Goal: Answer question/provide support: Share knowledge or assist other users

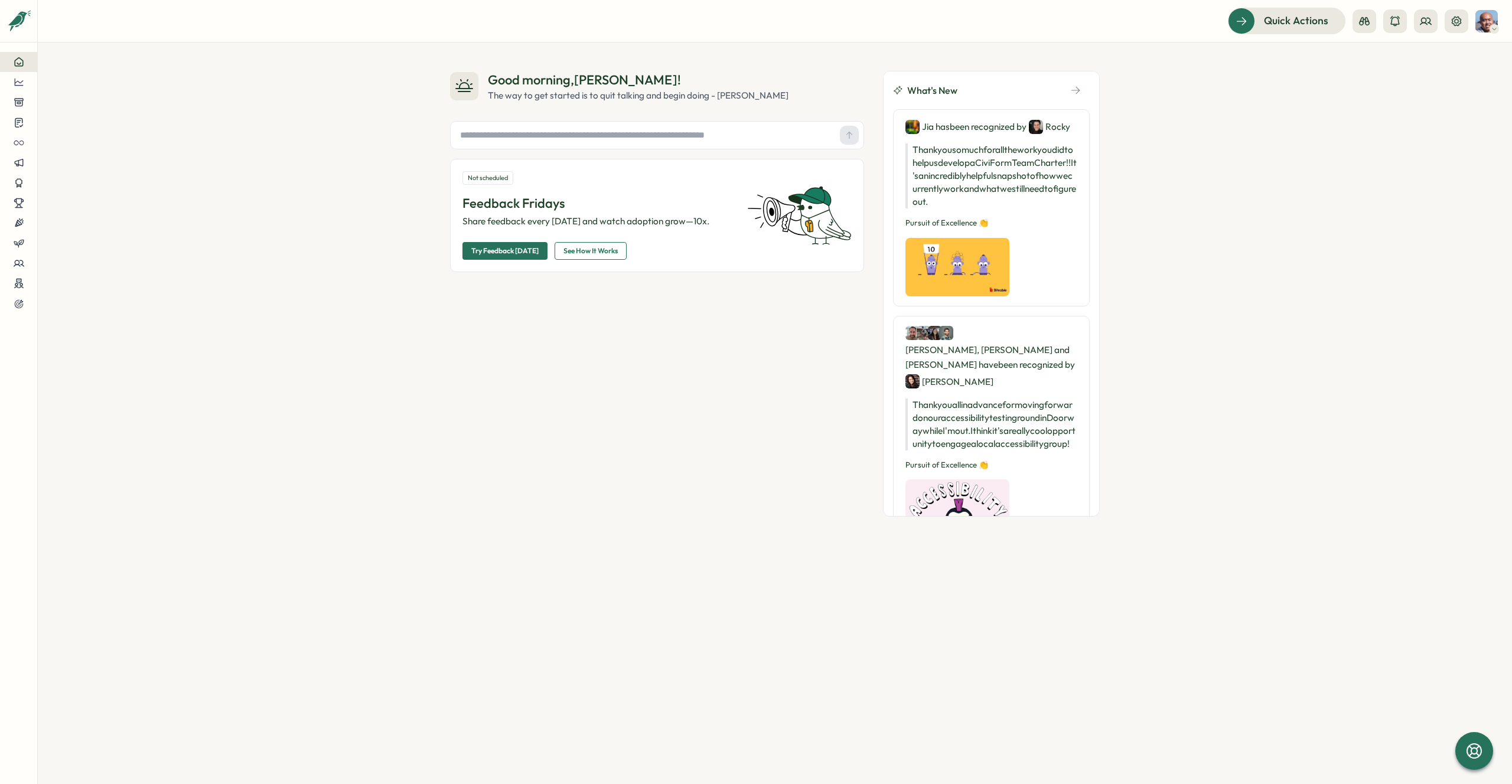
click at [1410, 79] on div "Good morning , [PERSON_NAME] ! The way to get started is to quit talking and be…" at bounding box center [775, 413] width 1474 height 741
click at [1418, 27] on button at bounding box center [1426, 21] width 24 height 24
click at [1405, 53] on div "Org Members" at bounding box center [1427, 59] width 75 height 13
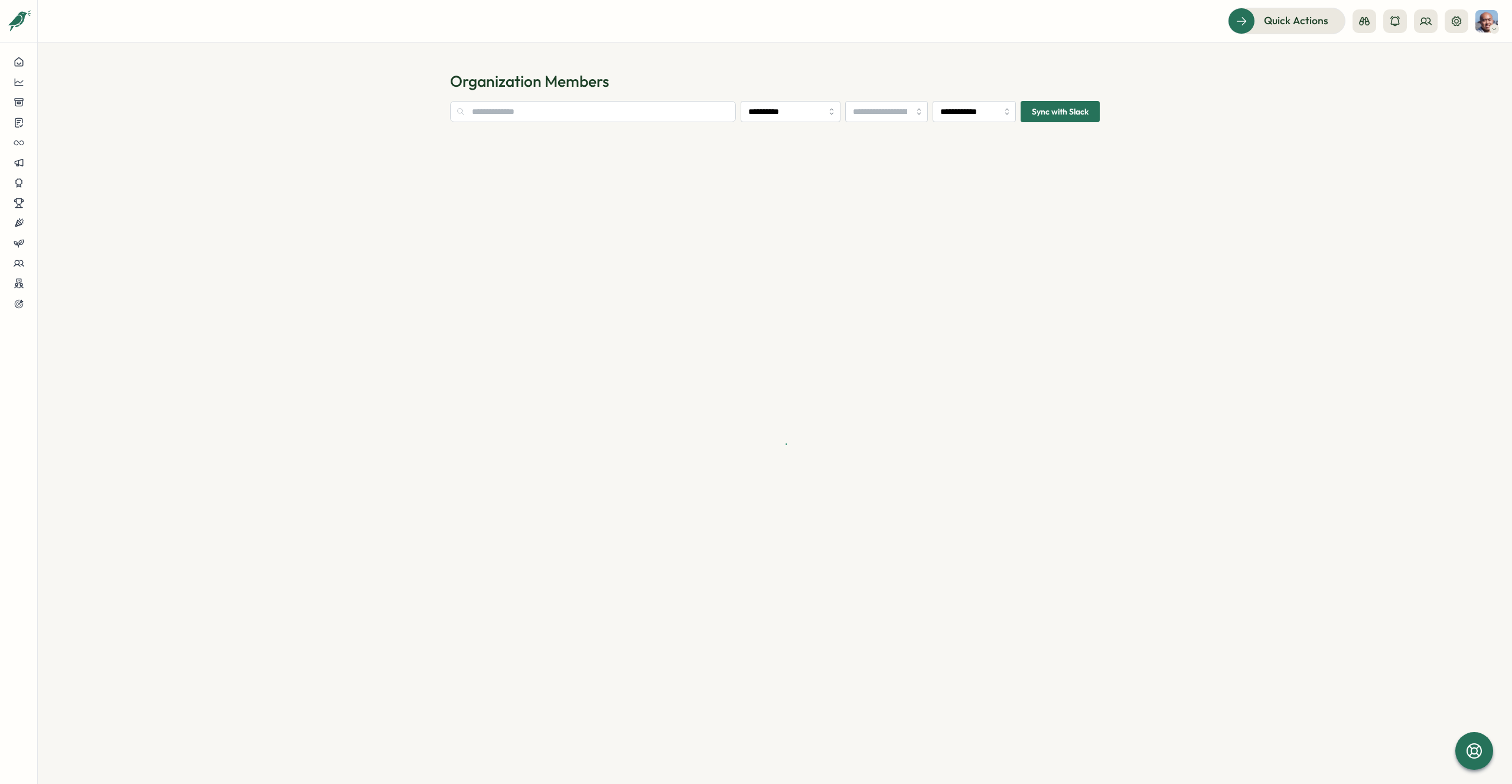
type input "**********"
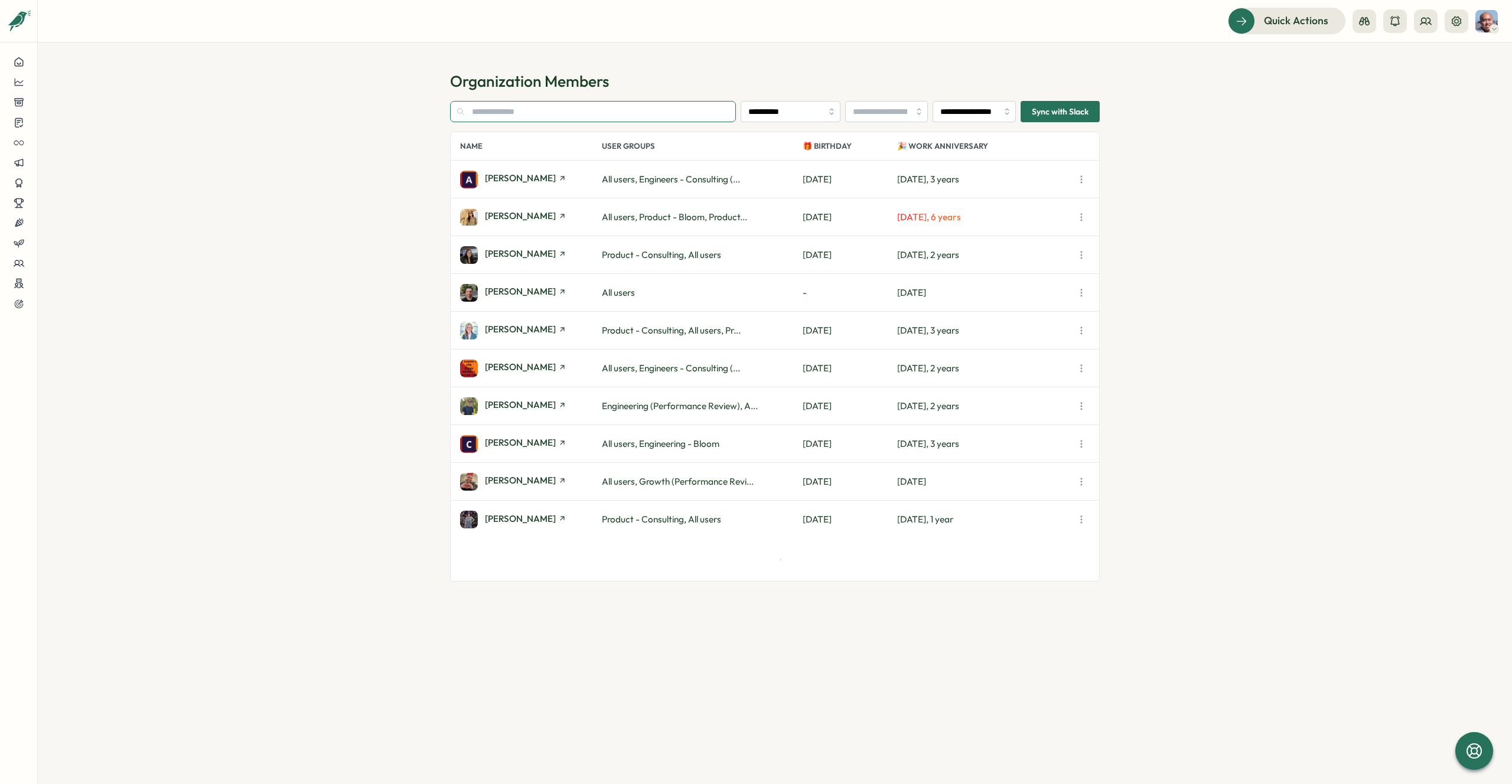
click at [662, 115] on input "text" at bounding box center [593, 111] width 286 height 21
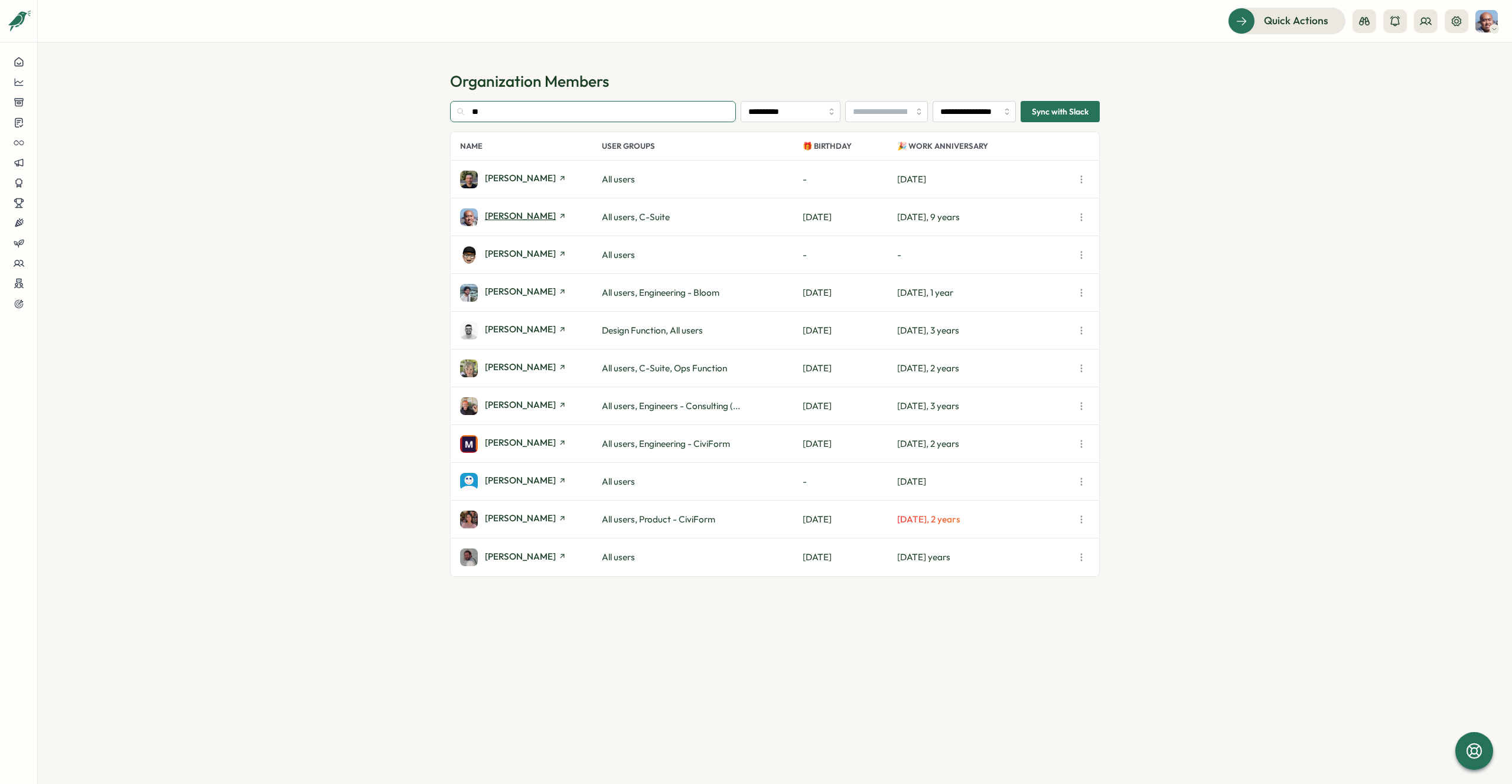
type input "**"
click at [495, 214] on span "[PERSON_NAME]" at bounding box center [521, 216] width 71 height 9
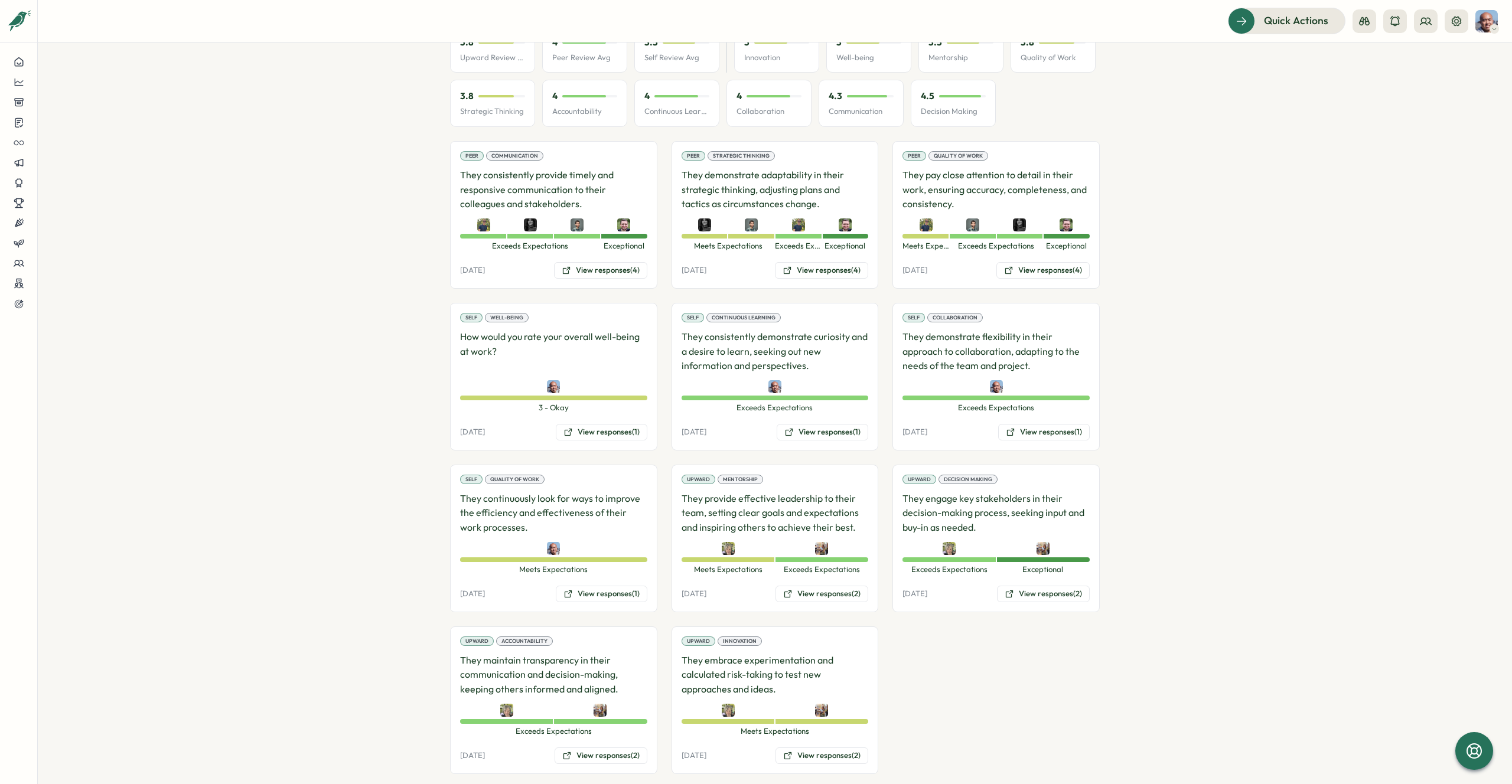
scroll to position [661, 0]
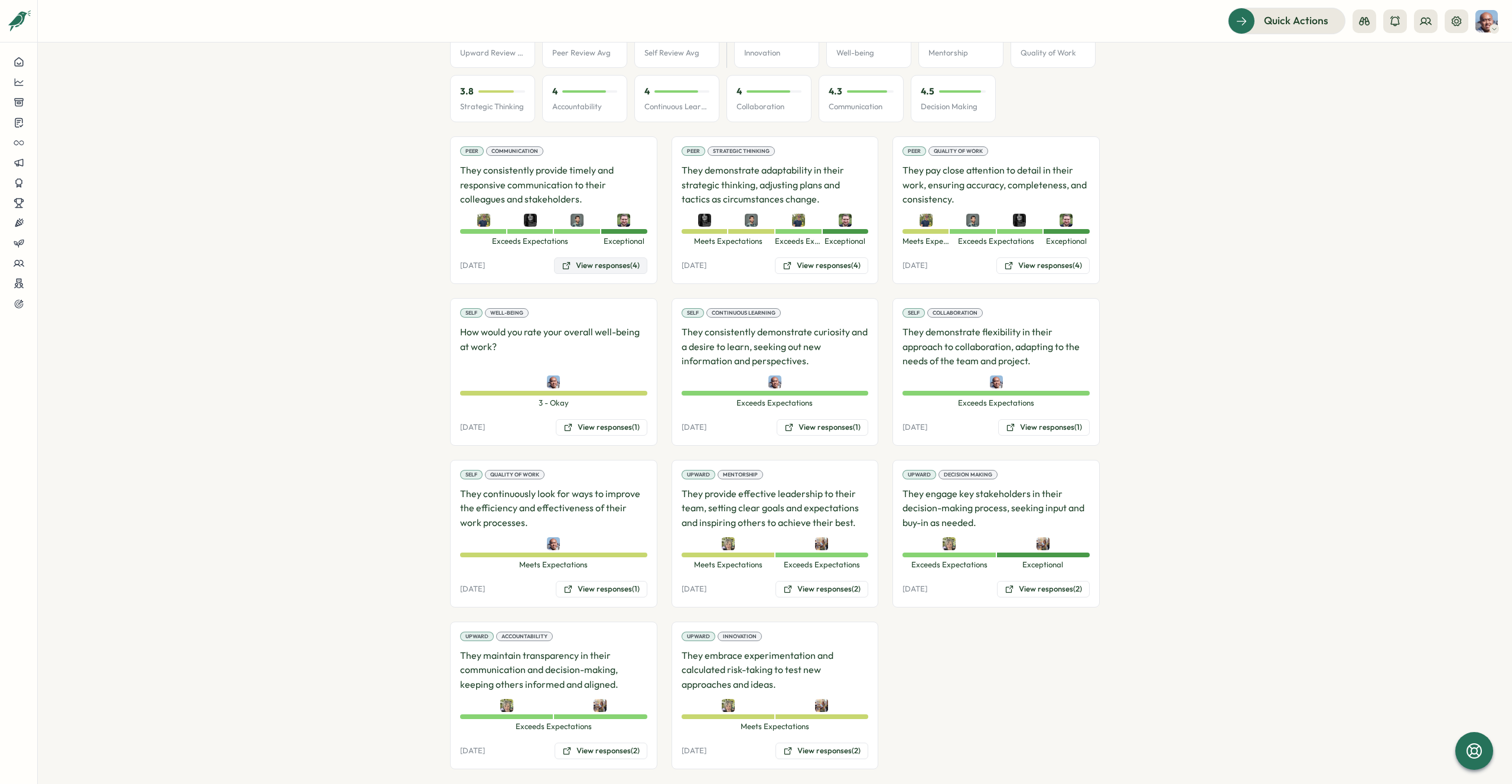
click at [596, 258] on button "View responses (4)" at bounding box center [601, 266] width 94 height 17
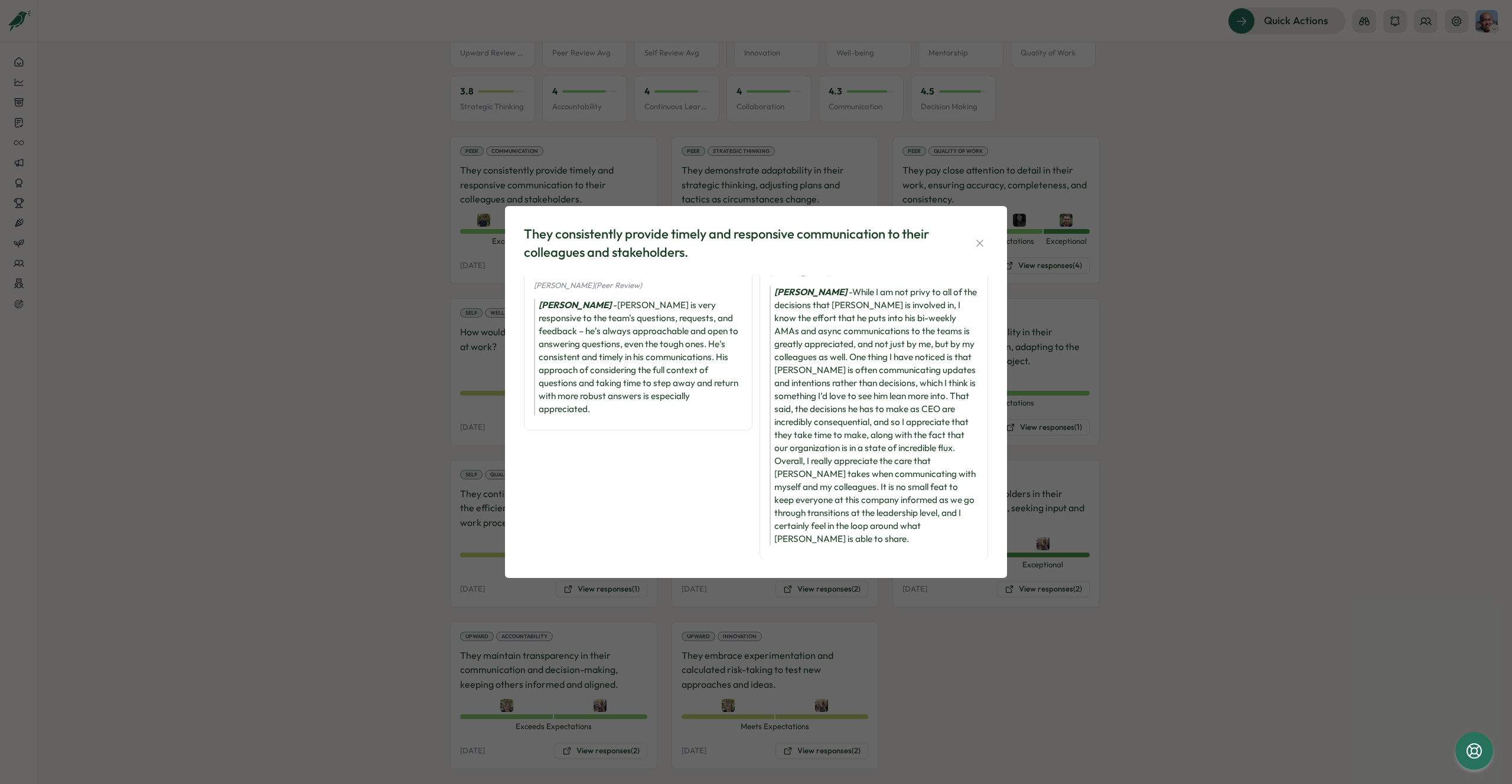
scroll to position [313, 0]
click at [1136, 335] on div "They consistently provide timely and responsive communication to their colleagu…" at bounding box center [756, 392] width 1512 height 784
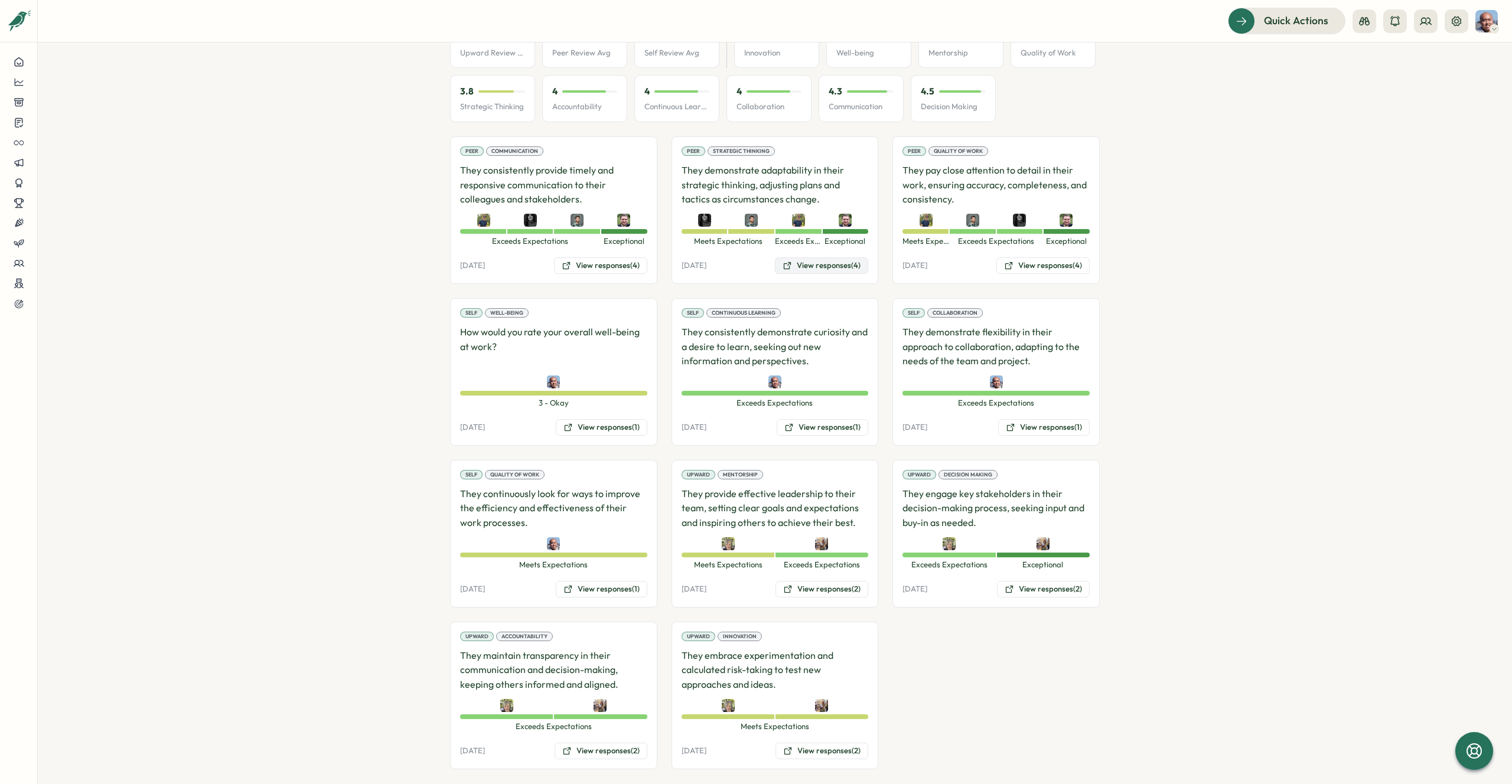
click at [805, 258] on button "View responses (4)" at bounding box center [822, 266] width 94 height 17
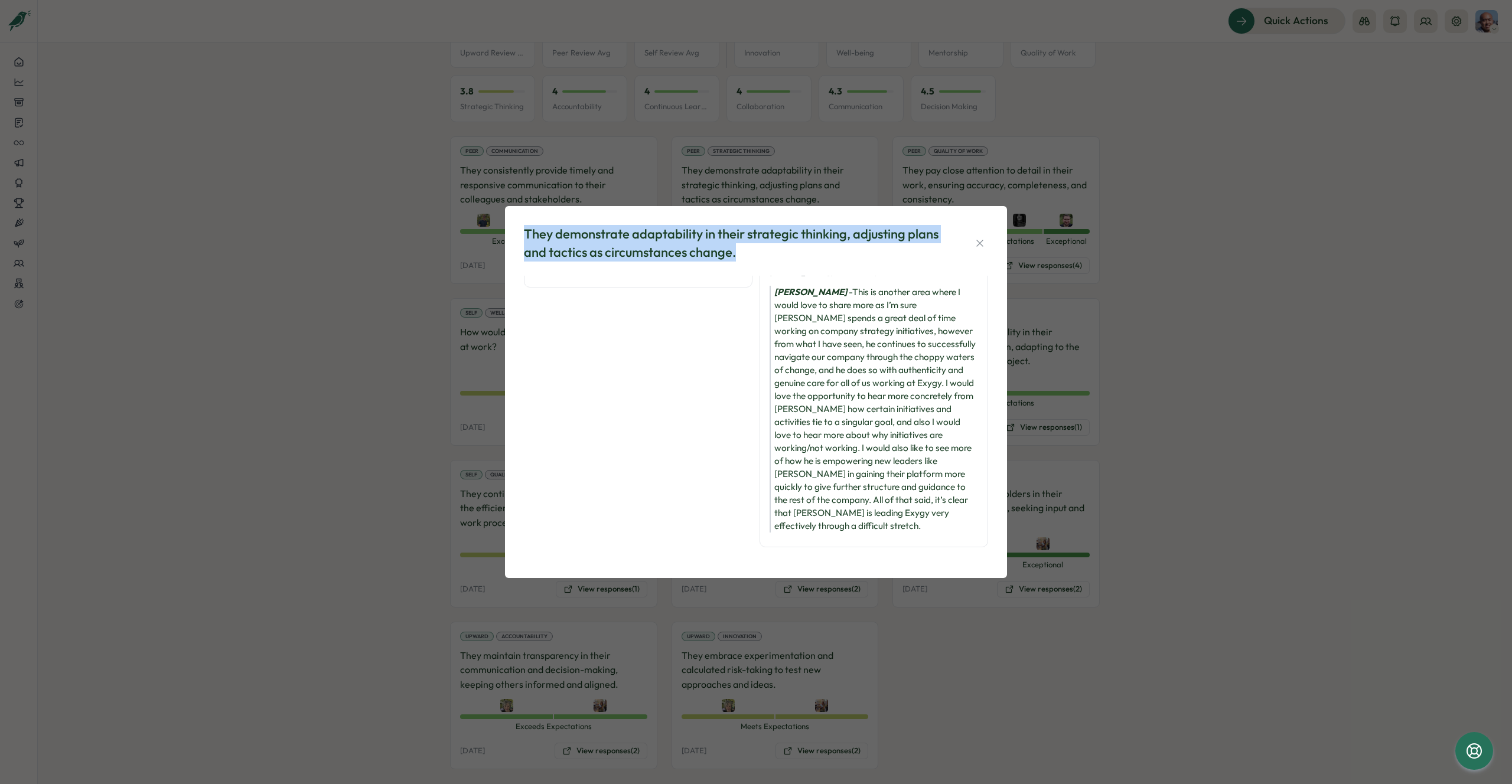
drag, startPoint x: 739, startPoint y: 255, endPoint x: 522, endPoint y: 240, distance: 217.5
click at [522, 240] on div "They demonstrate adaptability in their strategic thinking, adjusting plans and …" at bounding box center [756, 392] width 474 height 343
copy div "They demonstrate adaptability in their strategic thinking, adjusting plans and …"
click at [853, 374] on div "[PERSON_NAME] - This is another area where I would love to share more as I’m su…" at bounding box center [874, 409] width 209 height 247
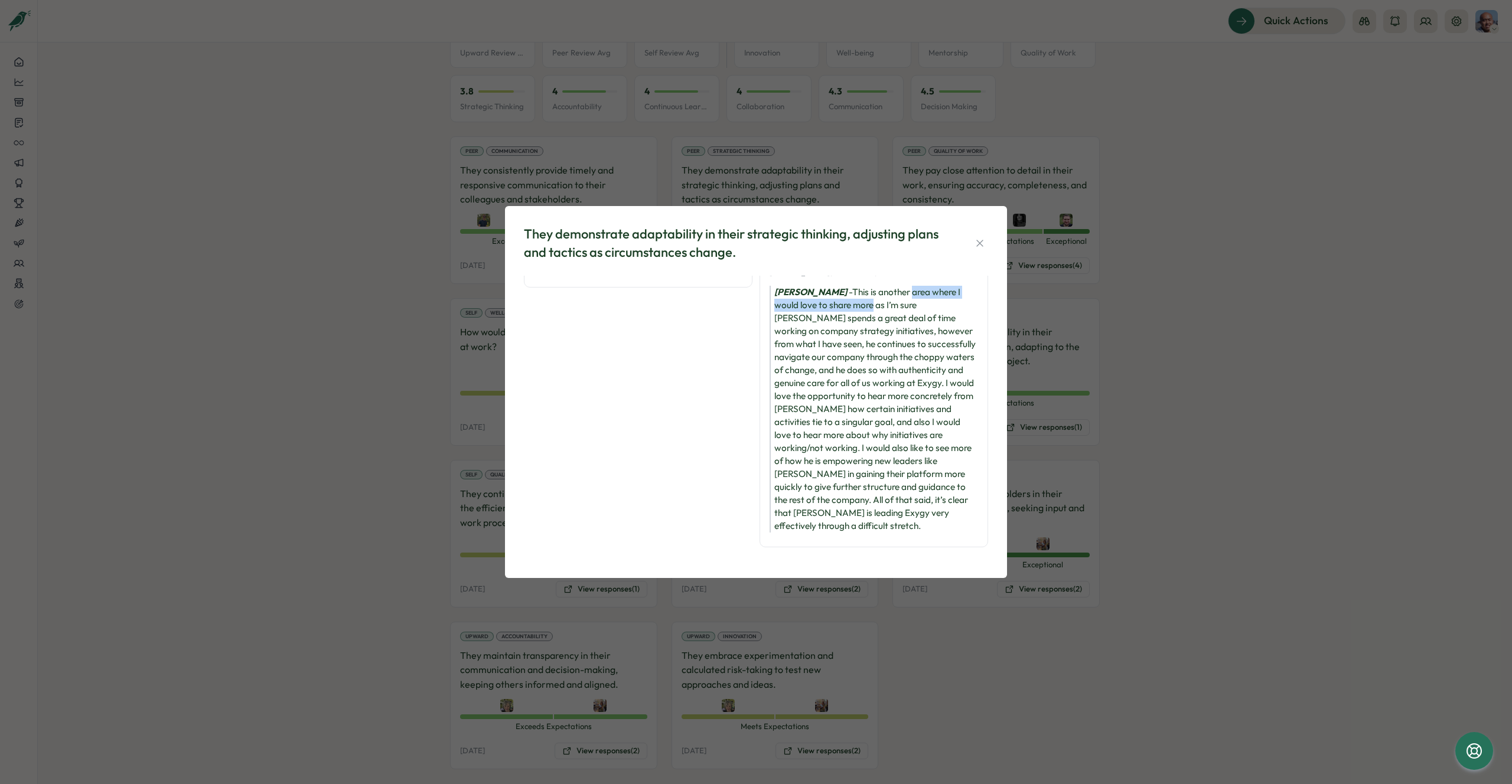
drag, startPoint x: 890, startPoint y: 291, endPoint x: 845, endPoint y: 305, distance: 47.1
click at [845, 305] on div "[PERSON_NAME] - This is another area where I would love to share more as I’m su…" at bounding box center [874, 409] width 209 height 247
copy div "area where I would love to share more"
click at [1167, 464] on div "They demonstrate adaptability in their strategic thinking, adjusting plans and …" at bounding box center [756, 392] width 1512 height 784
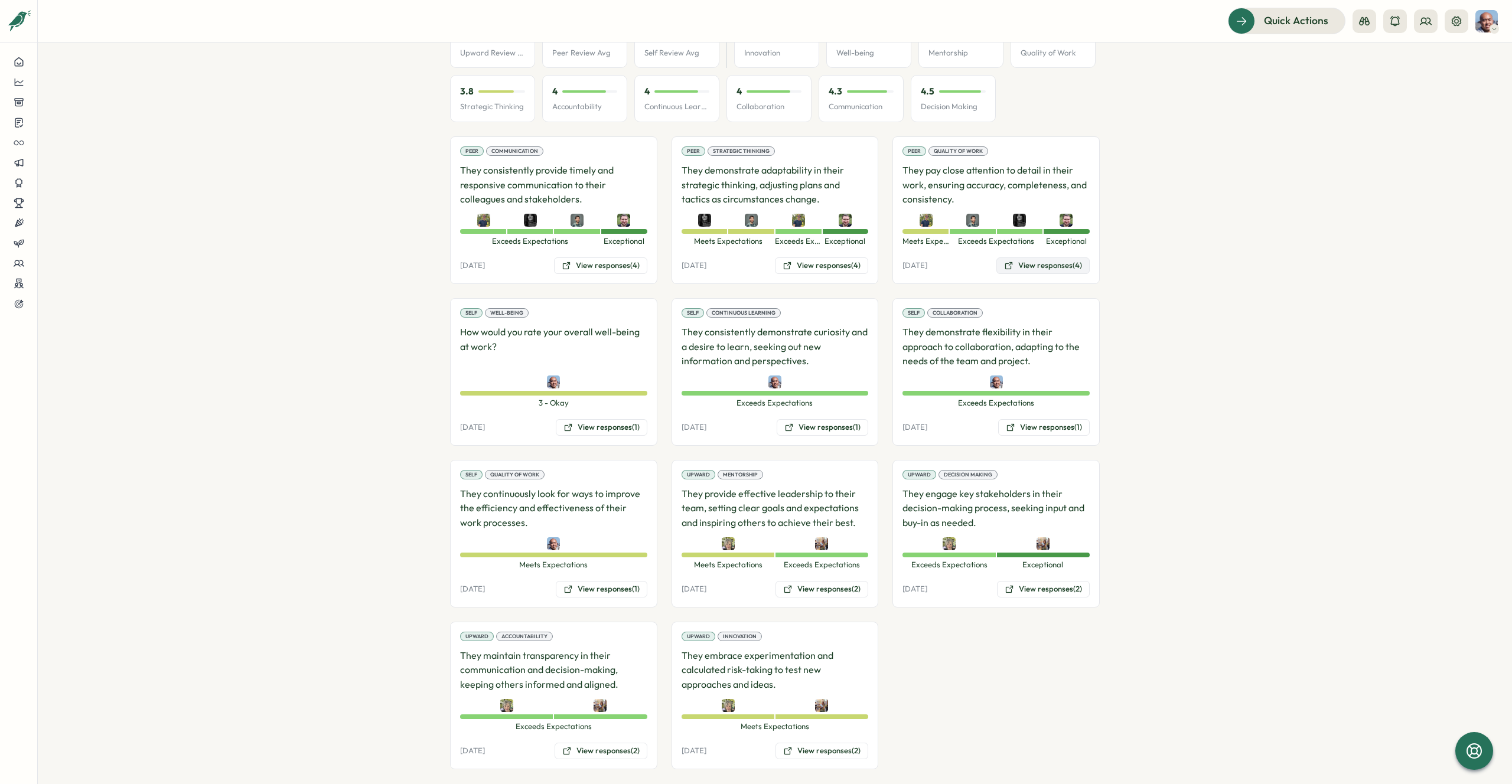
click at [1035, 258] on button "View responses (4)" at bounding box center [1043, 266] width 94 height 17
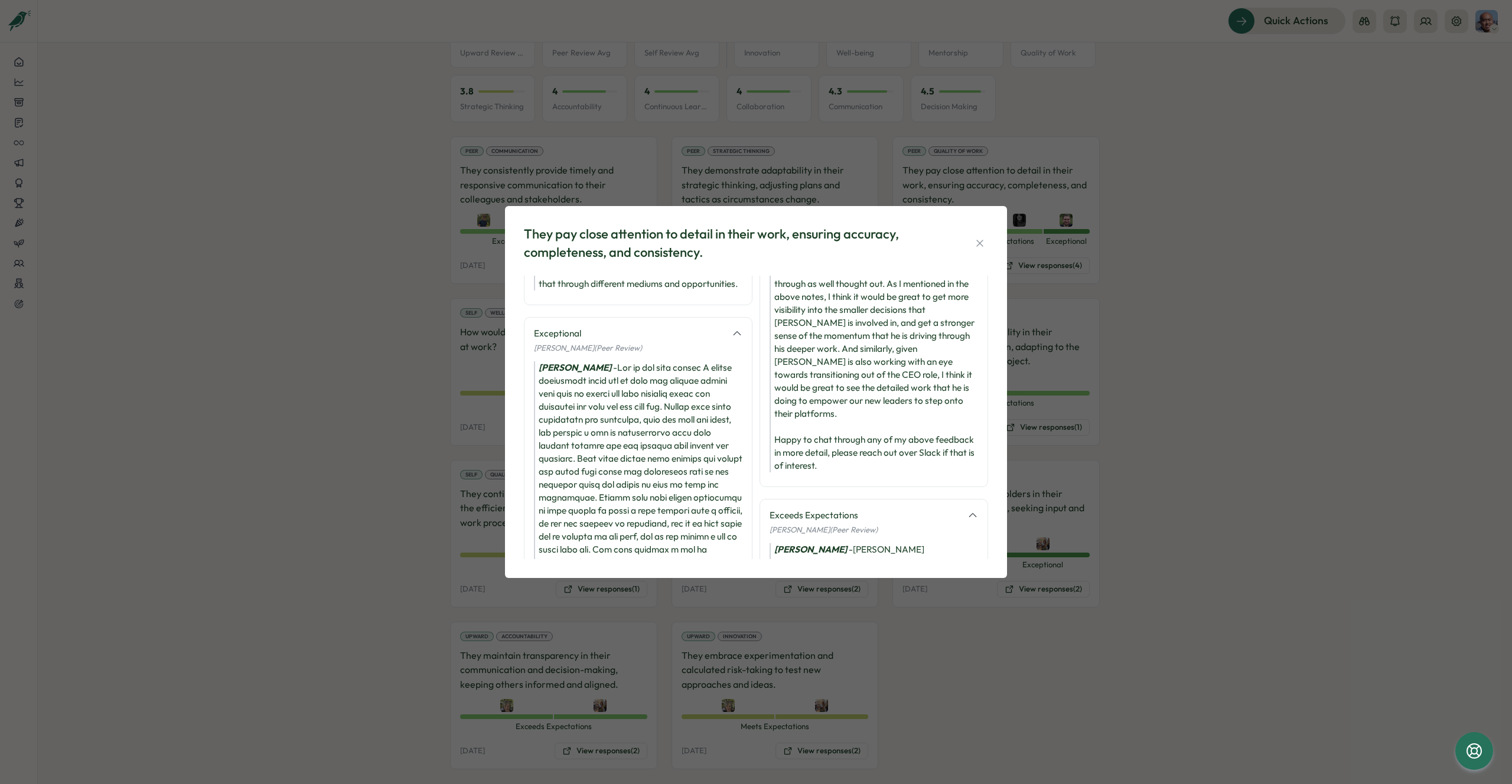
scroll to position [113, 0]
click at [1212, 426] on div "They pay close attention to detail in their work, ensuring accuracy, completene…" at bounding box center [756, 392] width 1512 height 784
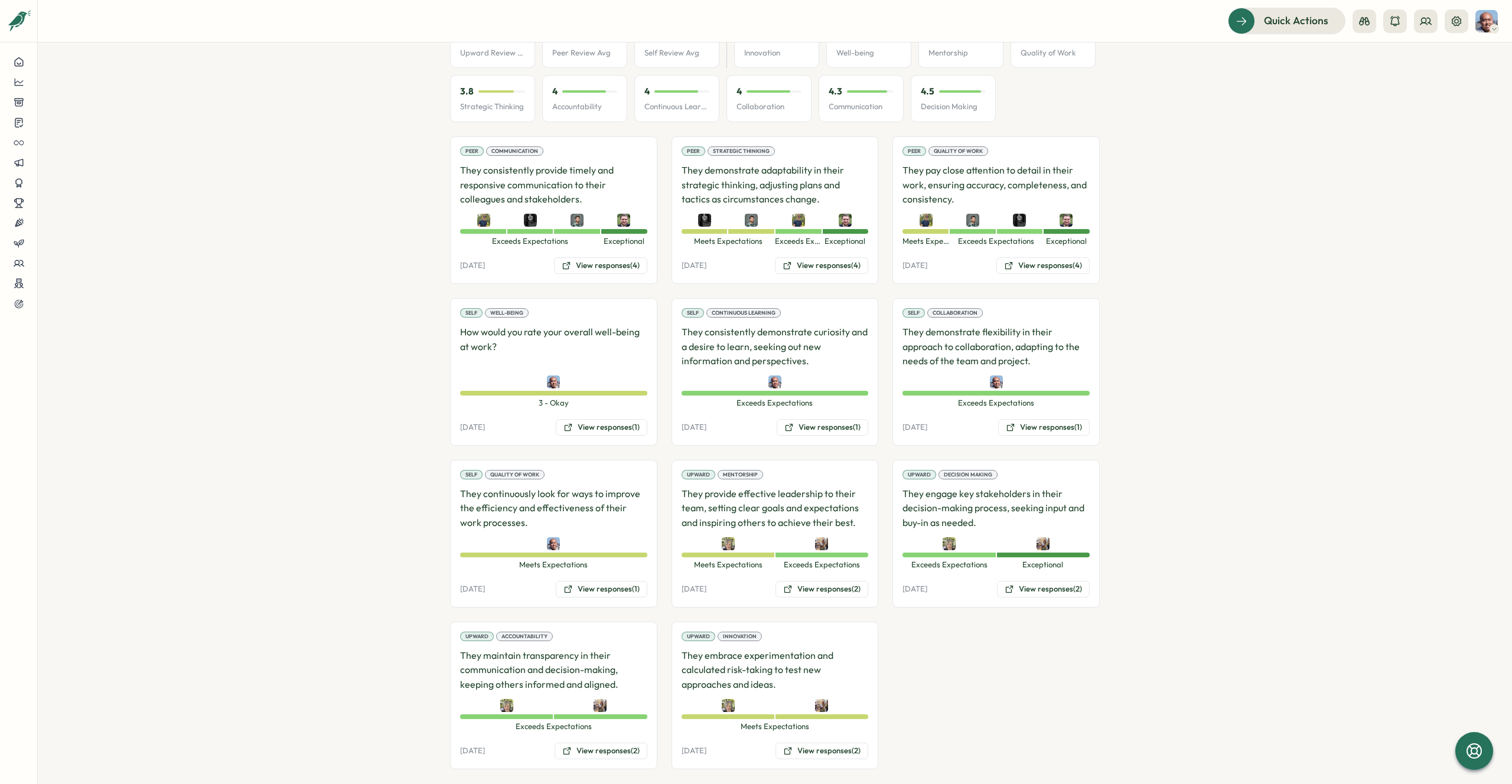
click at [1187, 275] on section "**********" at bounding box center [775, 413] width 1474 height 741
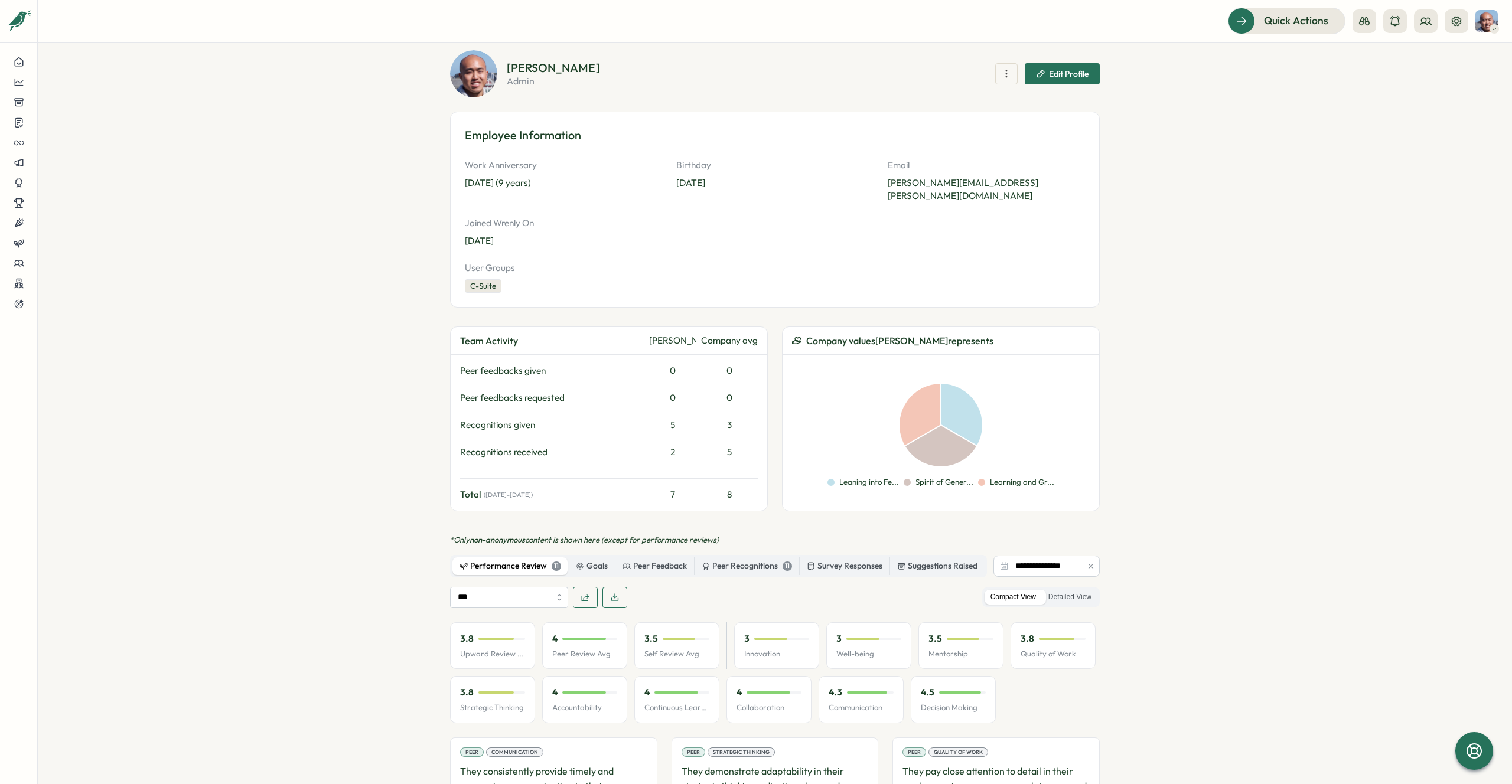
scroll to position [0, 0]
